Goal: Information Seeking & Learning: Learn about a topic

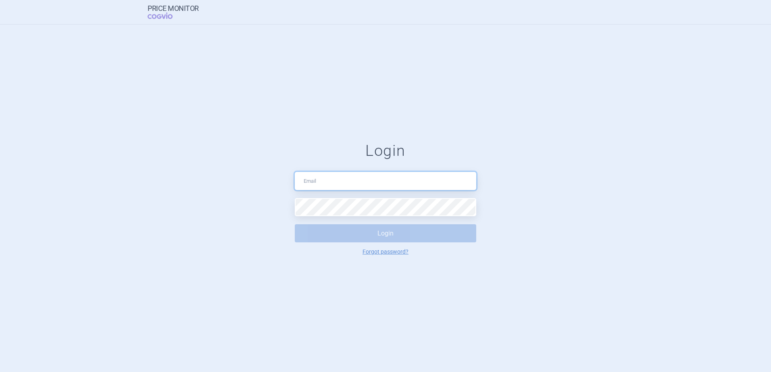
drag, startPoint x: 0, startPoint y: 0, endPoint x: 342, endPoint y: 187, distance: 390.1
click at [342, 187] on input "text" at bounding box center [385, 181] width 181 height 18
type input "[PERSON_NAME][EMAIL_ADDRESS][PERSON_NAME][DOMAIN_NAME]"
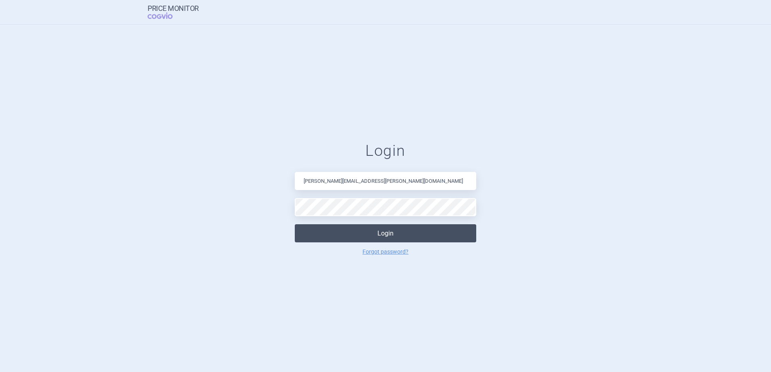
click at [352, 229] on button "Login" at bounding box center [385, 233] width 181 height 18
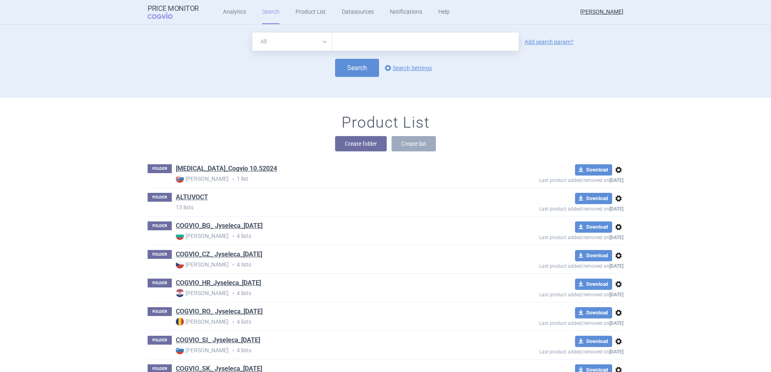
click at [354, 39] on input "text" at bounding box center [425, 42] width 186 height 18
type input "altuvoct"
click at [363, 73] on button "Search" at bounding box center [357, 68] width 44 height 18
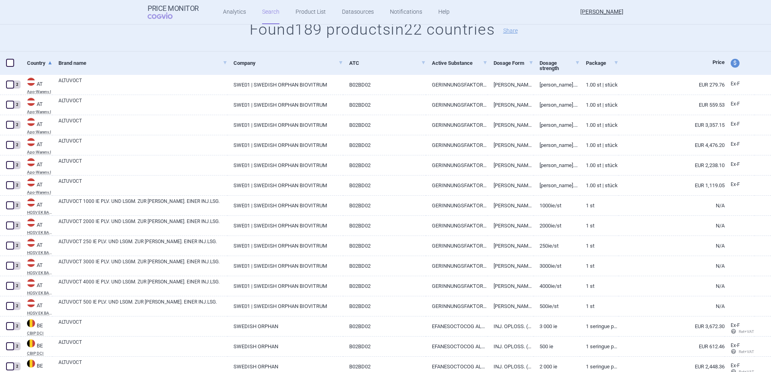
scroll to position [81, 0]
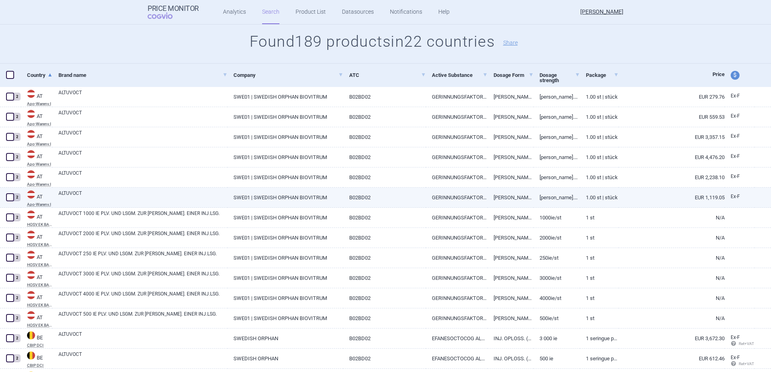
click at [550, 199] on link "[PERSON_NAME].E.INJ-LSG 1000IE" at bounding box center [556, 198] width 46 height 20
select select "EUR"
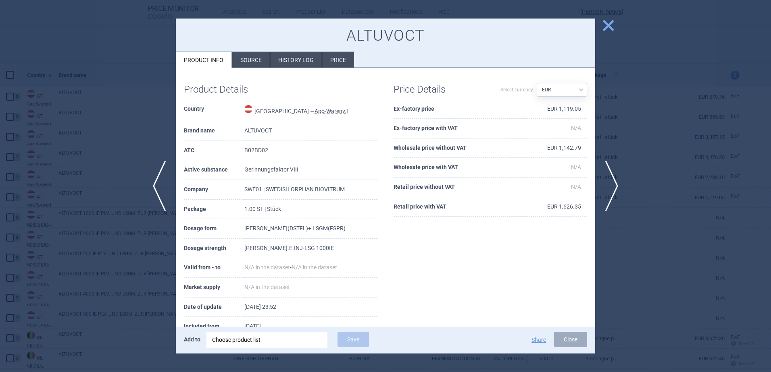
click at [607, 28] on span "close" at bounding box center [608, 26] width 14 height 14
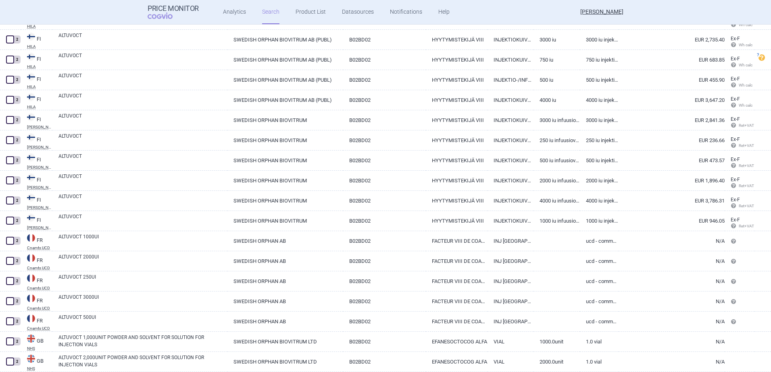
scroll to position [1836, 0]
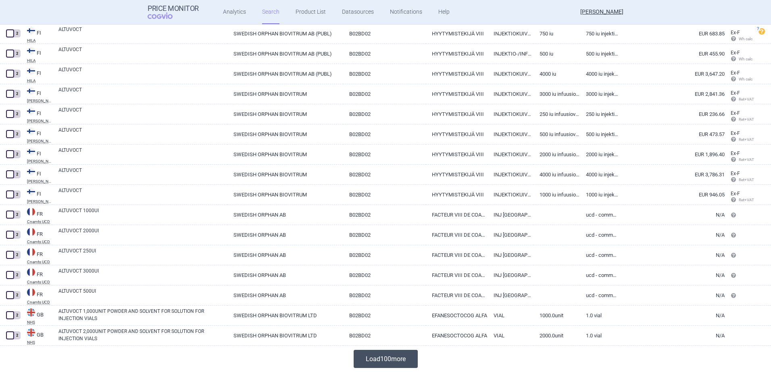
click at [402, 353] on button "Load 100 more" at bounding box center [385, 359] width 64 height 18
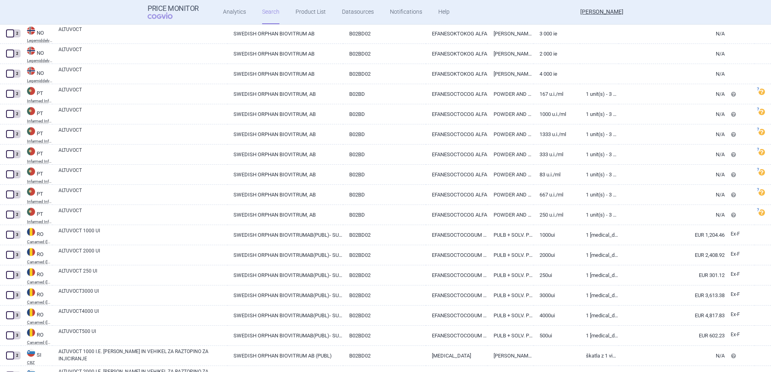
scroll to position [3348, 0]
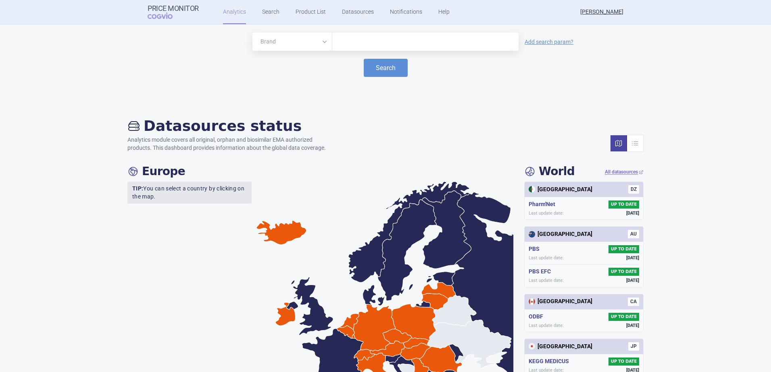
click at [351, 43] on input "text" at bounding box center [425, 42] width 178 height 10
type input "ALTUVOCT"
click at [383, 68] on button "Search" at bounding box center [385, 68] width 44 height 18
click at [378, 68] on button "Search" at bounding box center [385, 68] width 44 height 18
